Goal: Information Seeking & Learning: Learn about a topic

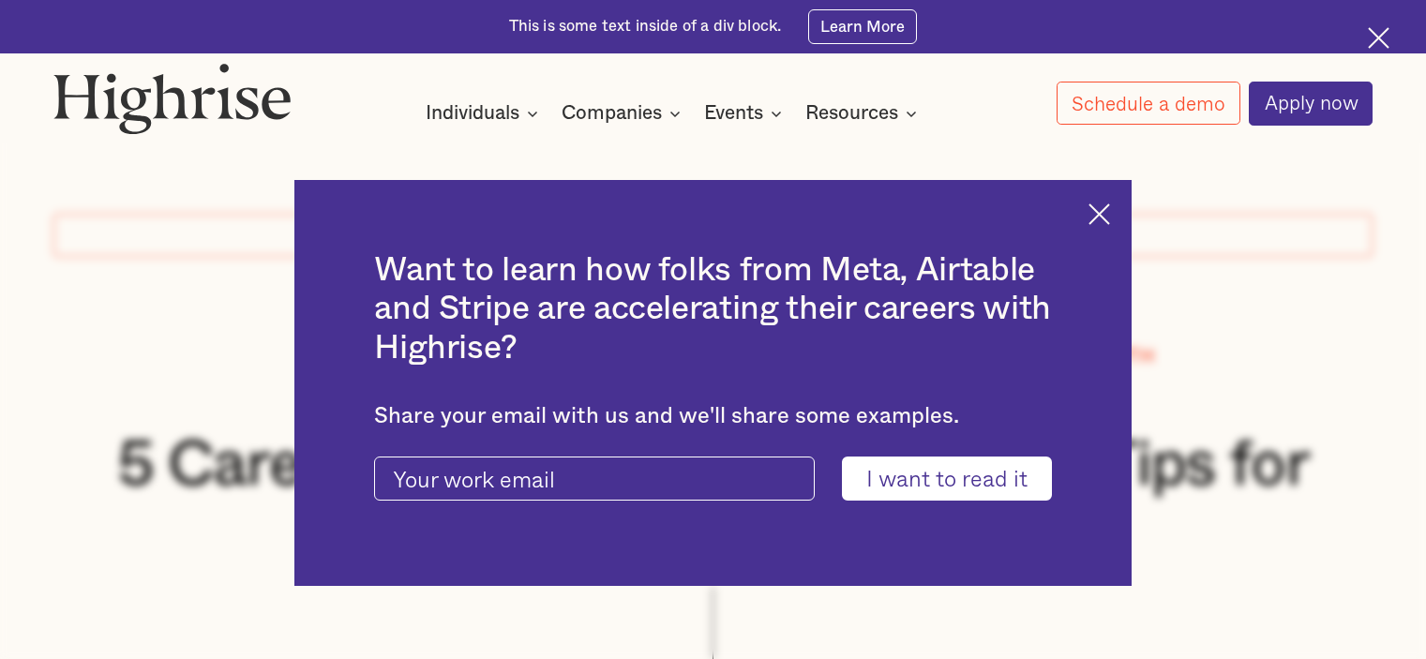
scroll to position [94, 0]
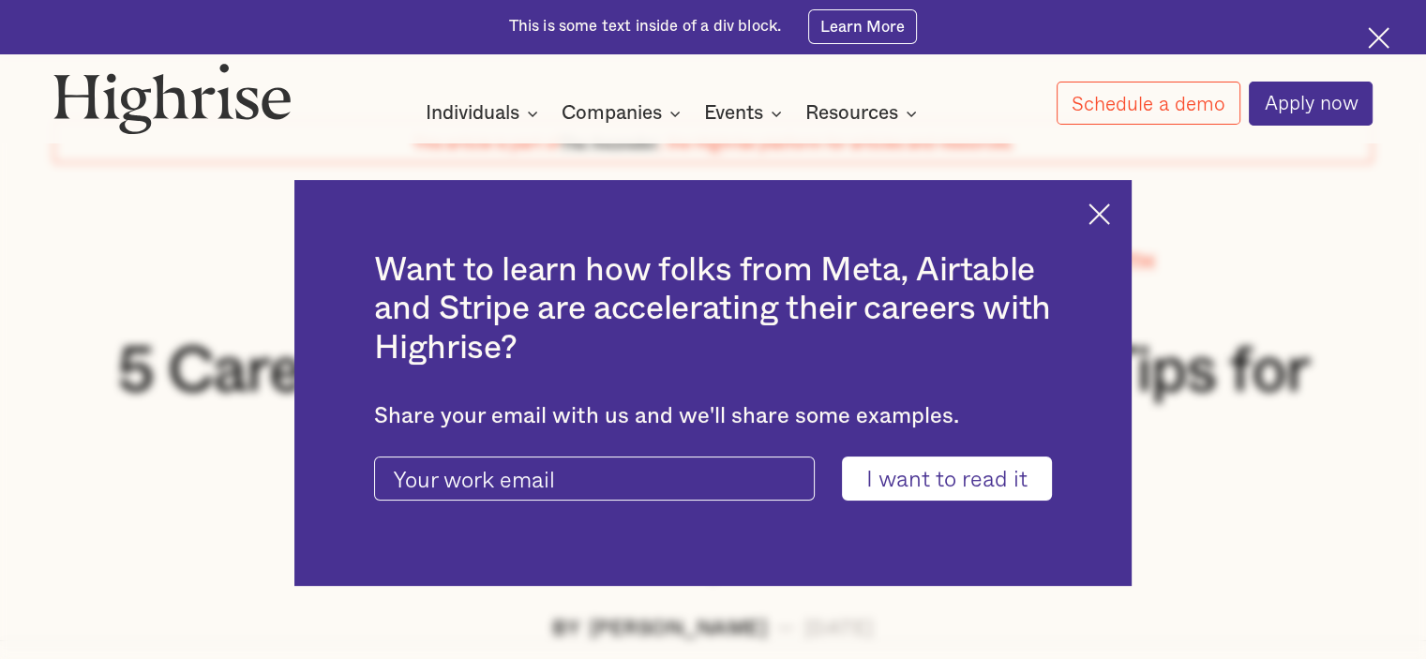
click at [1110, 217] on img at bounding box center [1099, 214] width 22 height 22
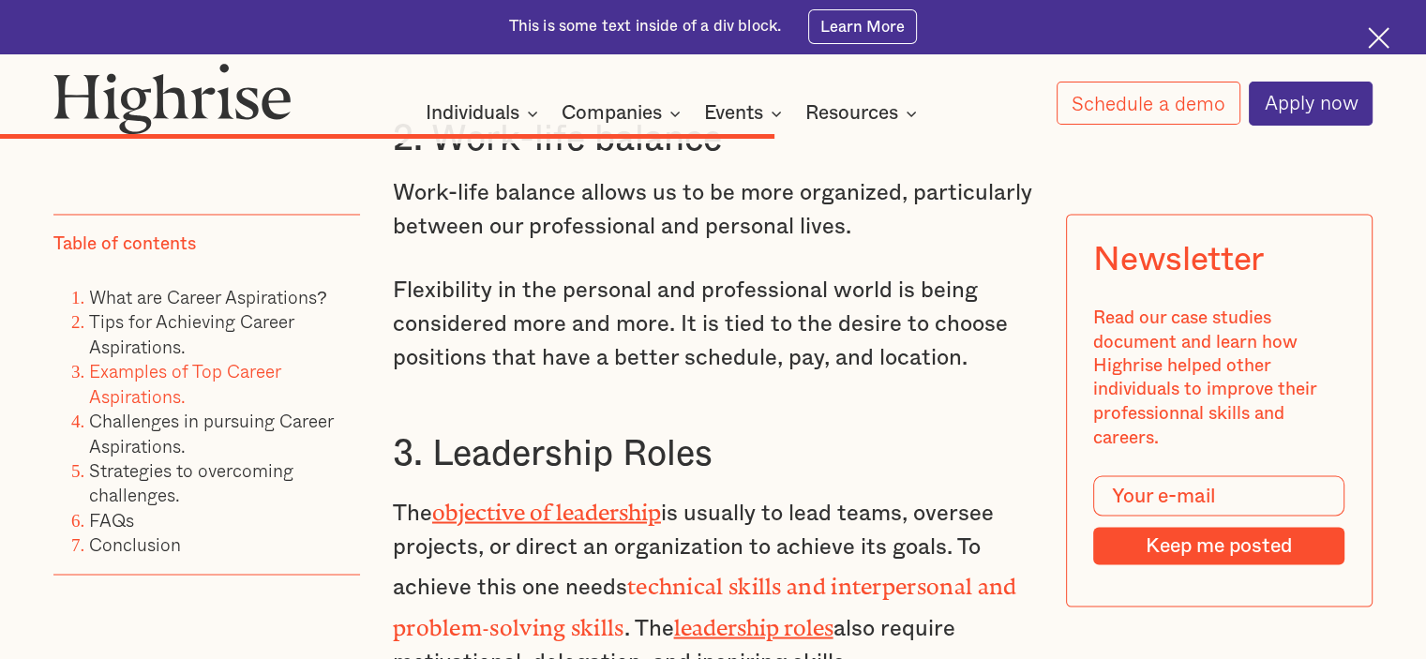
scroll to position [10500, 0]
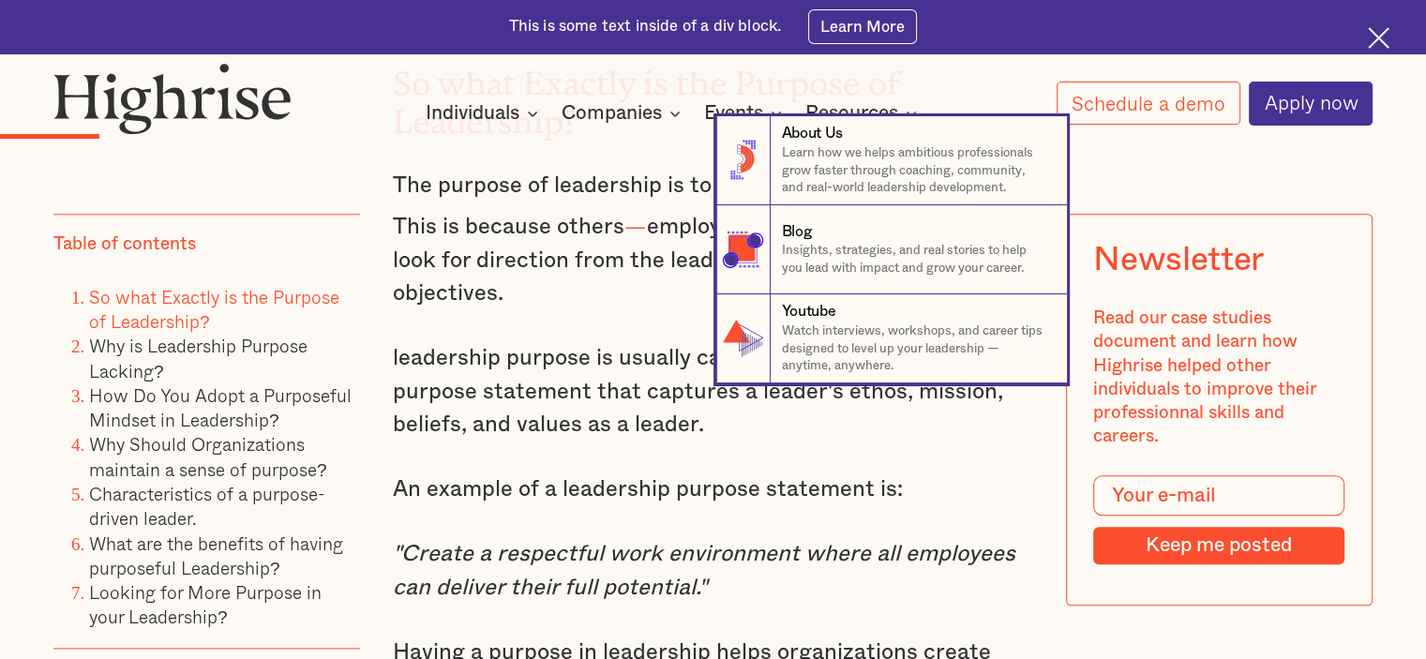
scroll to position [1875, 0]
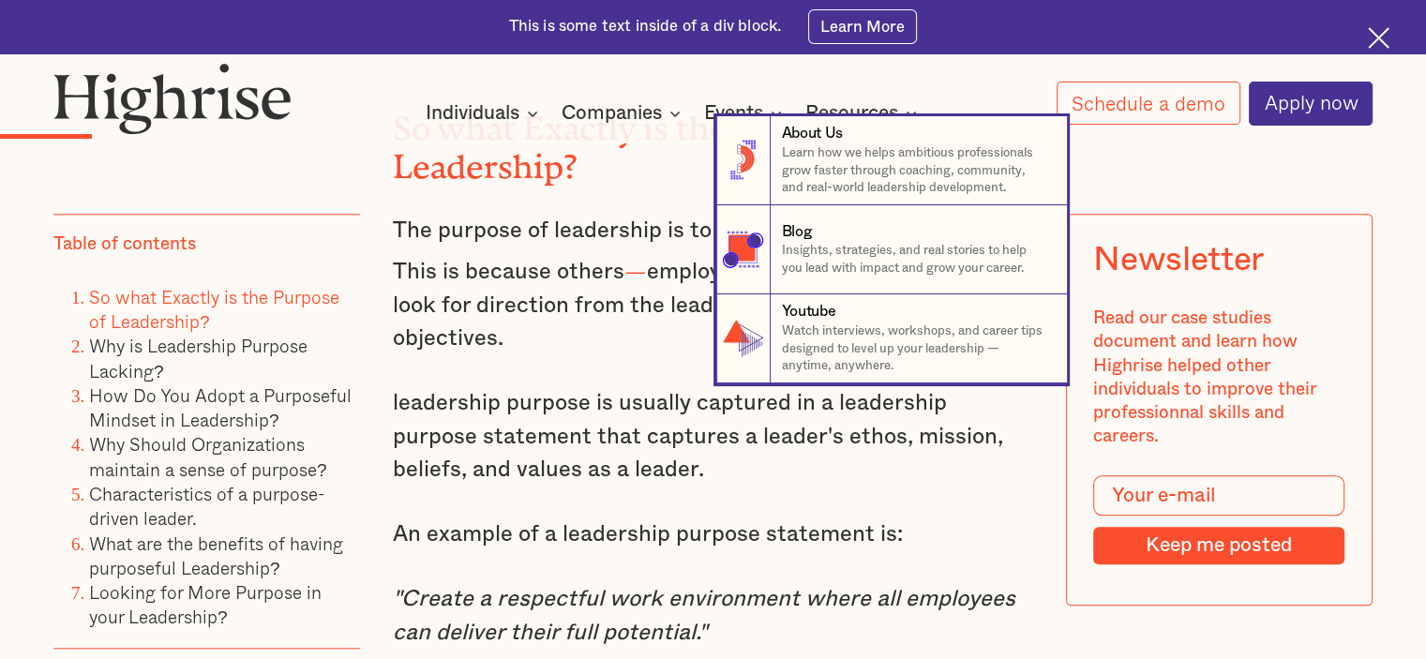
click at [1099, 194] on nav "8 About Us Learn how we helps ambitious professionals grow faster through coach…" at bounding box center [713, 249] width 1426 height 267
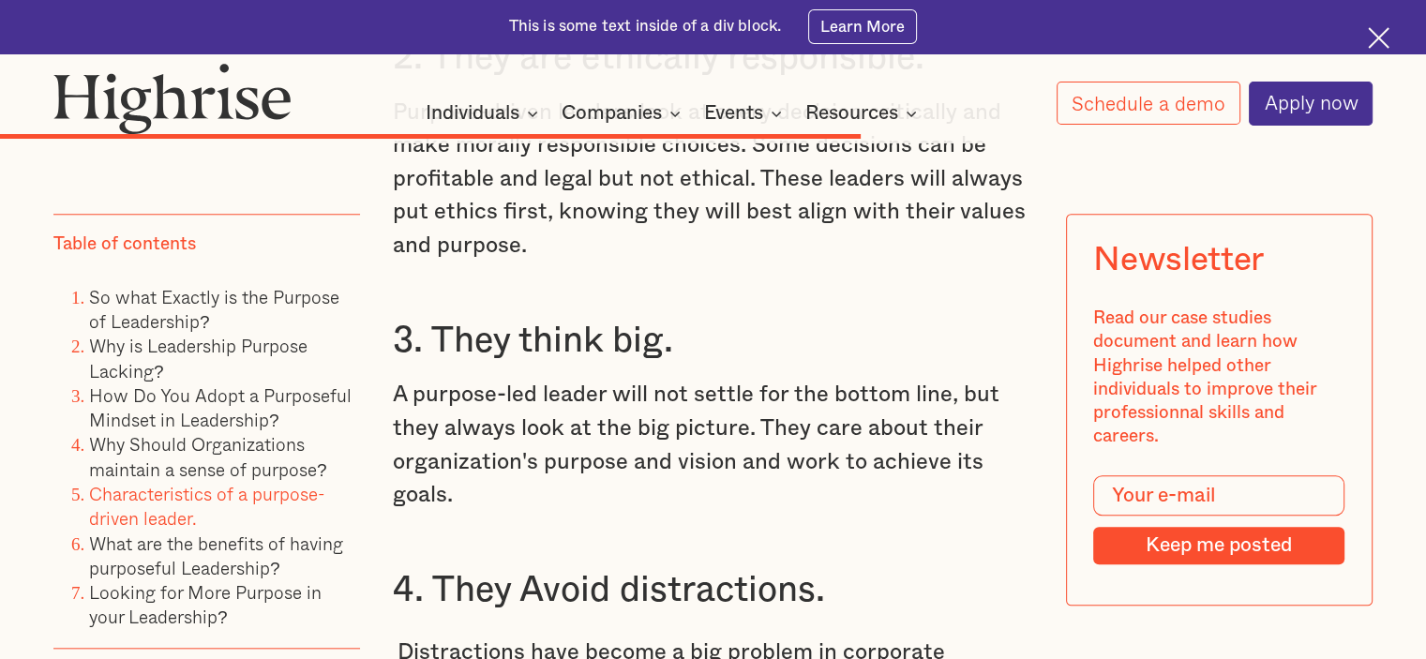
scroll to position [9093, 0]
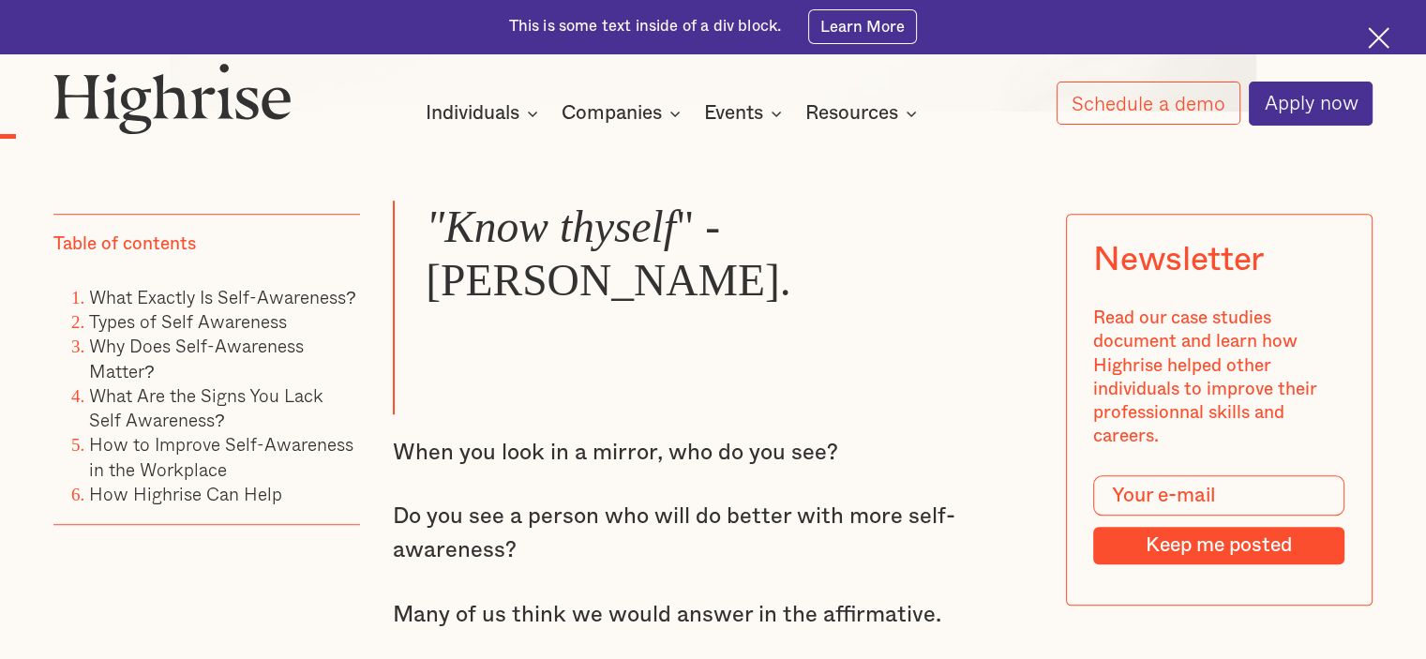
scroll to position [1687, 0]
